Goal: Task Accomplishment & Management: Use online tool/utility

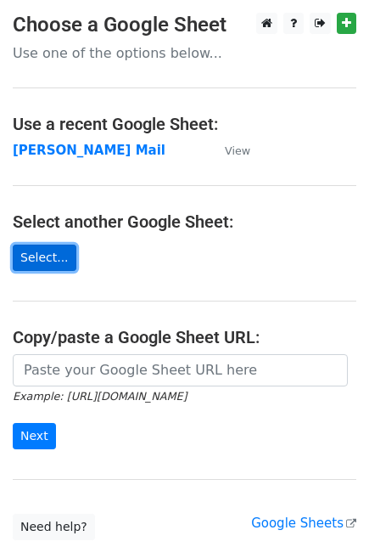
click at [47, 257] on link "Select..." at bounding box center [45, 258] width 64 height 26
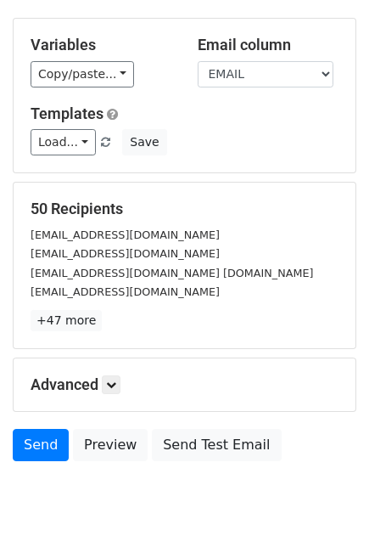
scroll to position [129, 0]
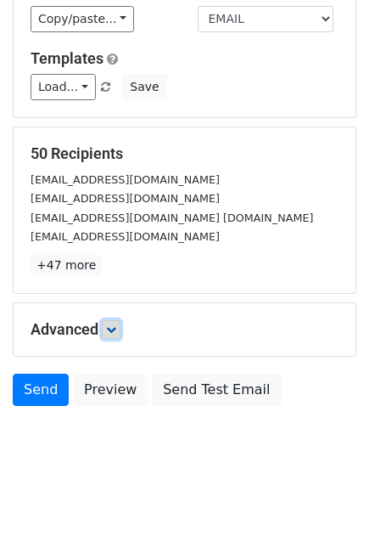
click at [116, 328] on icon at bounding box center [111, 329] width 10 height 10
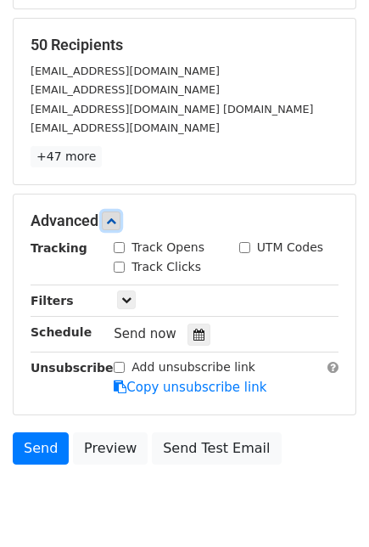
scroll to position [294, 0]
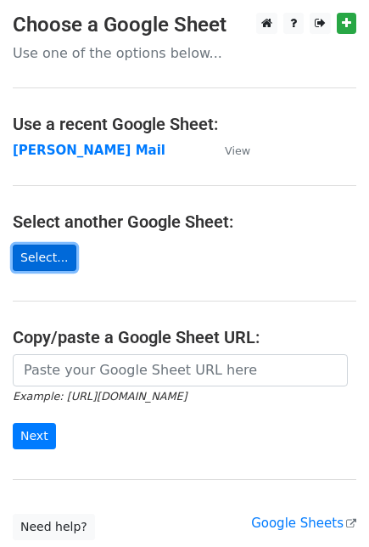
click at [26, 253] on link "Select..." at bounding box center [45, 258] width 64 height 26
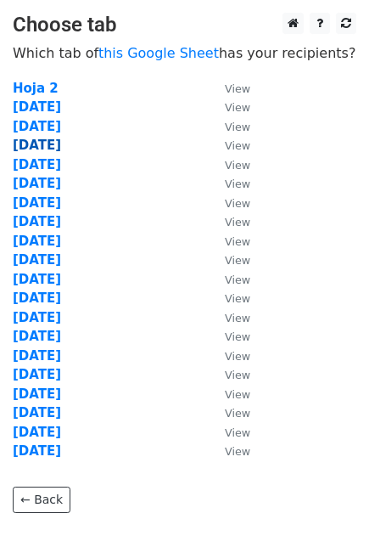
click at [34, 149] on strong "26 Sept" at bounding box center [37, 145] width 48 height 15
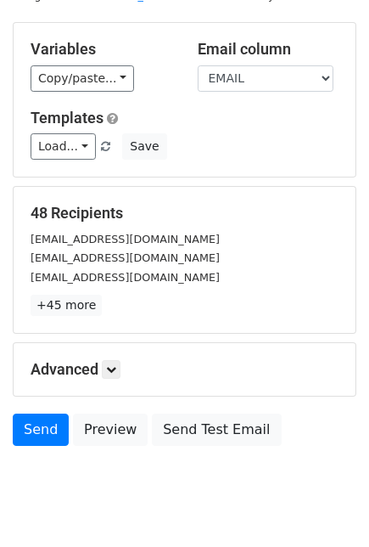
scroll to position [94, 0]
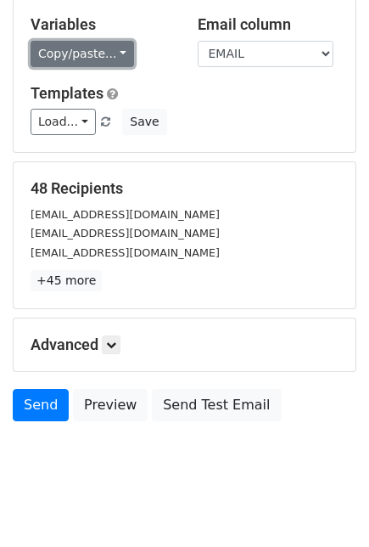
click at [94, 64] on link "Copy/paste..." at bounding box center [83, 54] width 104 height 26
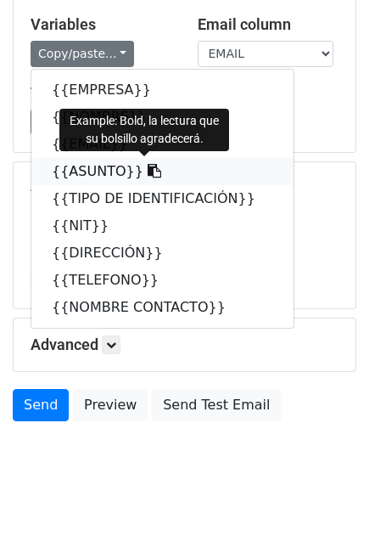
click at [148, 170] on icon at bounding box center [155, 171] width 14 height 14
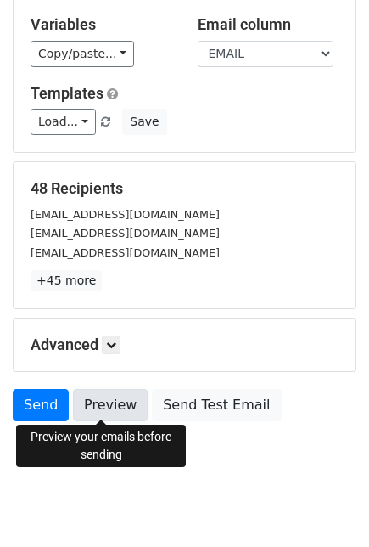
click at [100, 410] on link "Preview" at bounding box center [110, 405] width 75 height 32
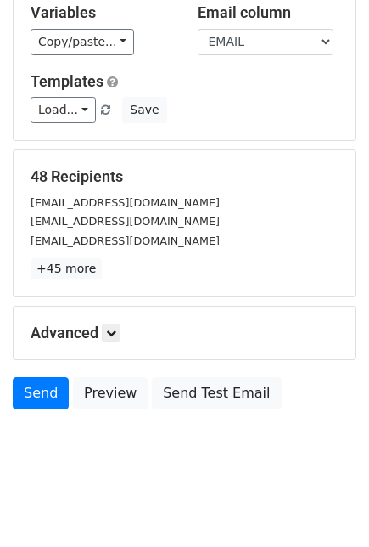
scroll to position [110, 0]
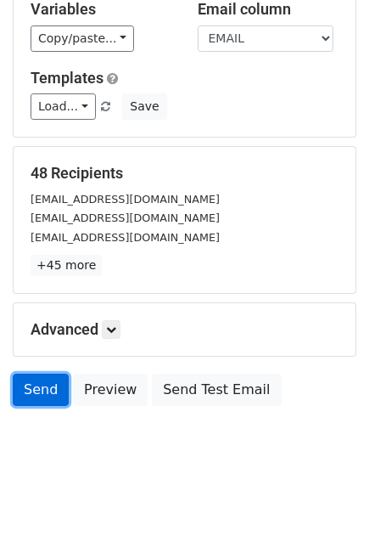
click at [42, 388] on link "Send" at bounding box center [41, 390] width 56 height 32
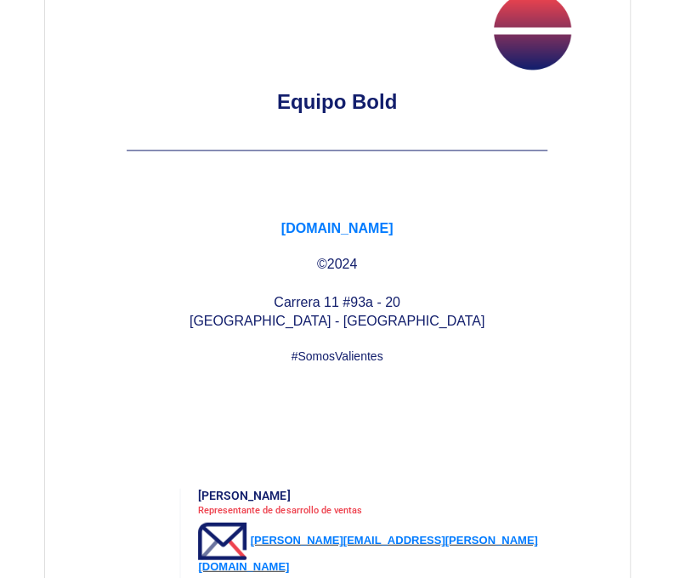
scroll to position [2803, 0]
